Goal: Task Accomplishment & Management: Manage account settings

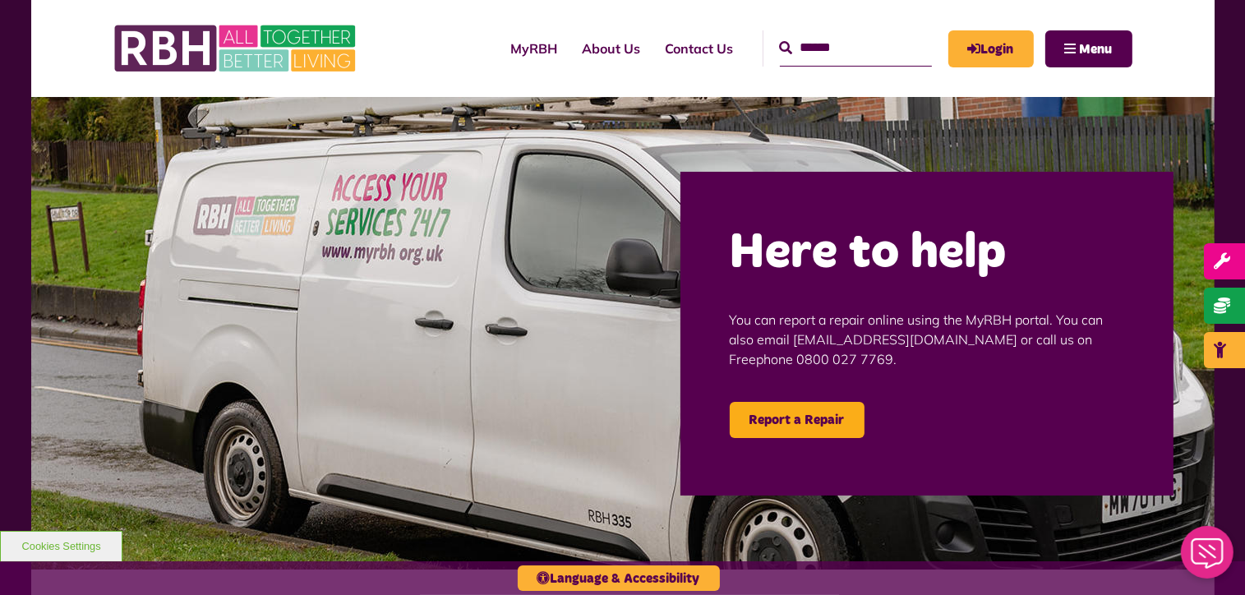
click at [847, 51] on input "Search" at bounding box center [856, 47] width 152 height 35
click at [1019, 35] on link "Login" at bounding box center [990, 48] width 85 height 37
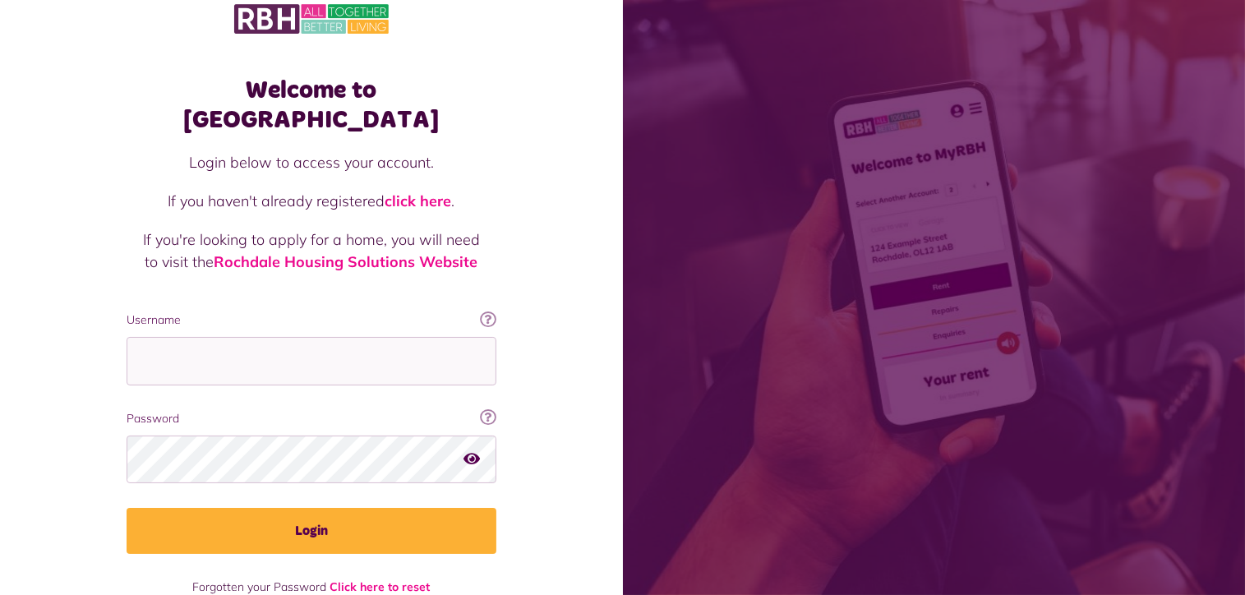
scroll to position [36, 0]
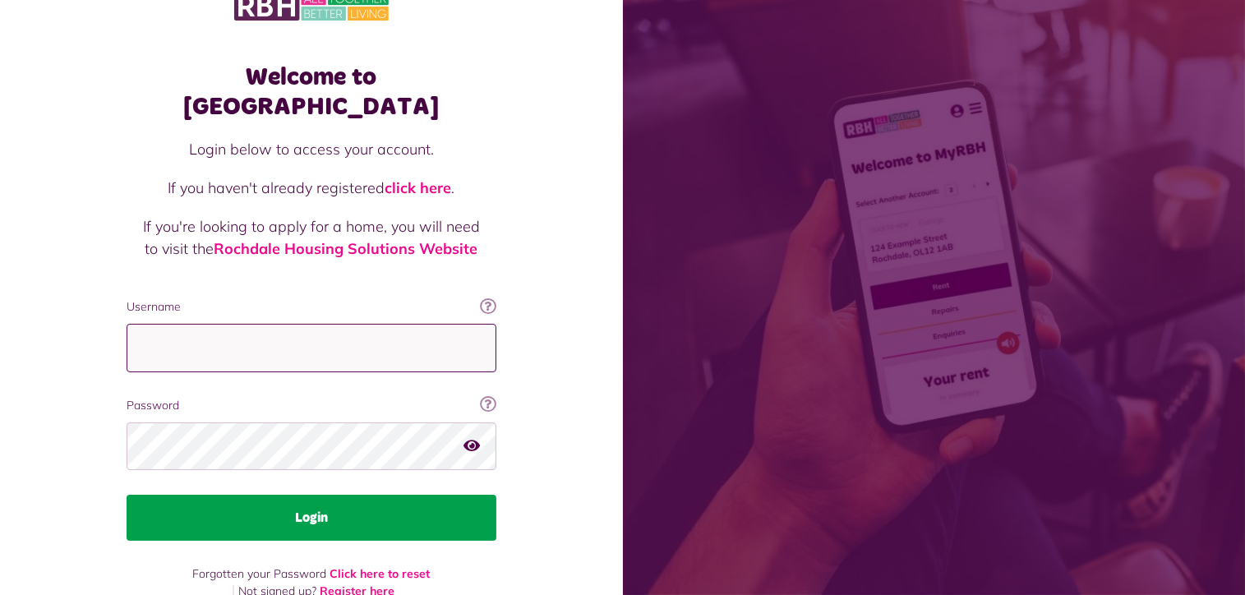
type input "**********"
click at [141, 495] on button "Login" at bounding box center [312, 518] width 370 height 46
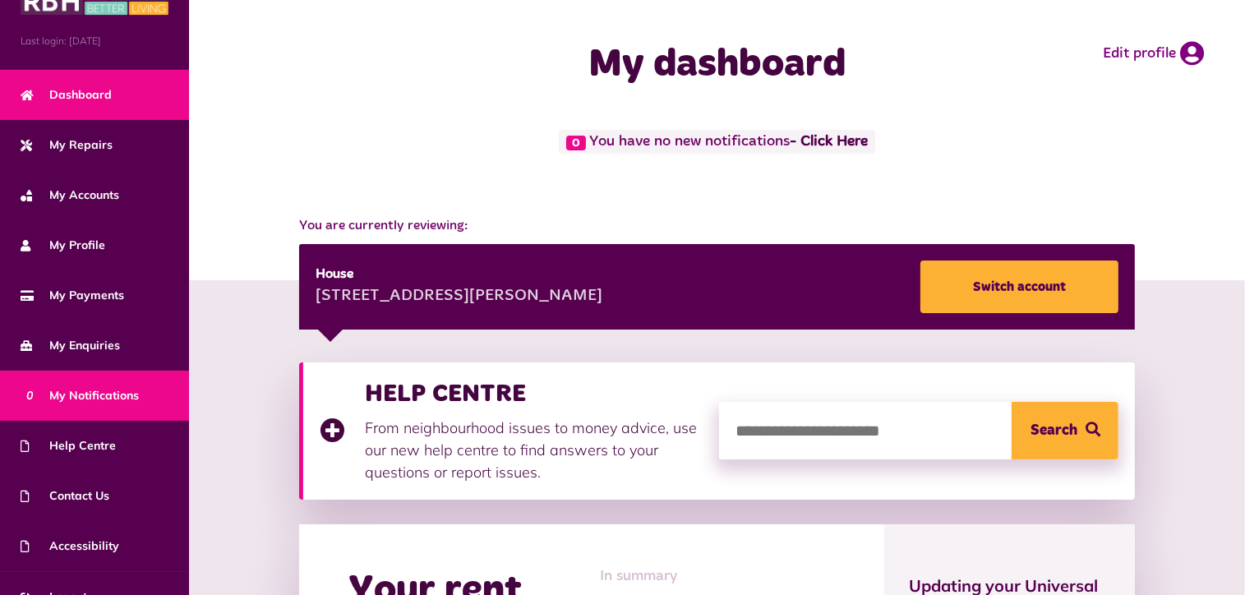
scroll to position [69, 0]
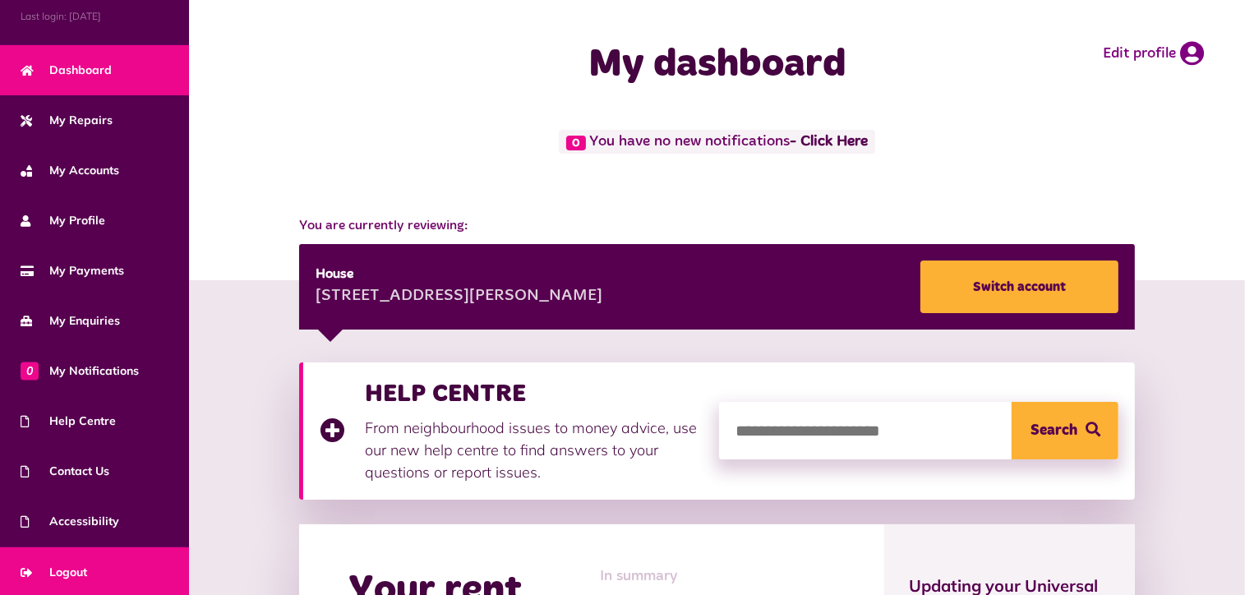
click at [49, 564] on span "Logout" at bounding box center [54, 572] width 67 height 17
